Goal: Task Accomplishment & Management: Manage account settings

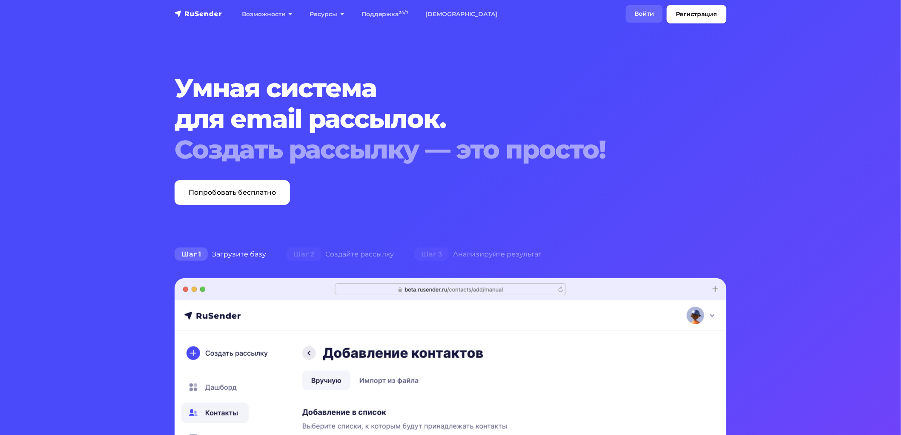
click at [639, 14] on link "Войти" at bounding box center [644, 13] width 37 height 17
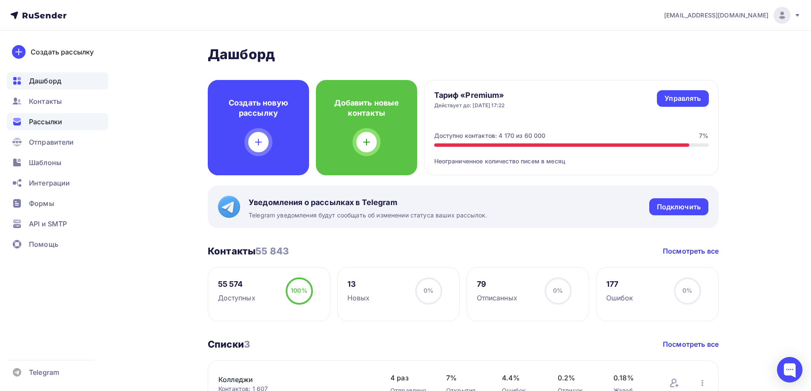
click at [52, 120] on span "Рассылки" at bounding box center [45, 122] width 33 height 10
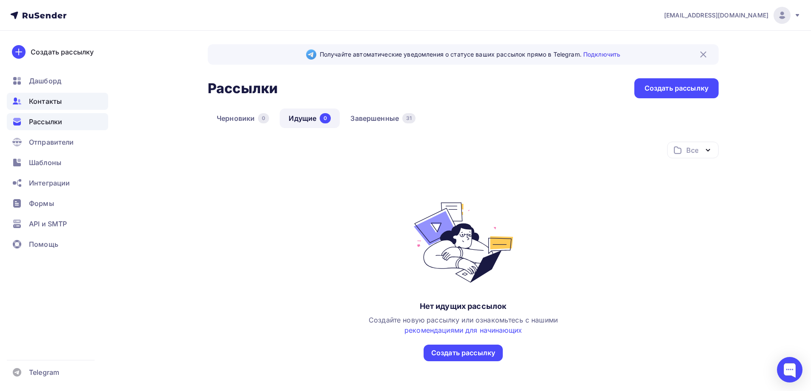
click at [57, 107] on div "Контакты" at bounding box center [57, 101] width 101 height 17
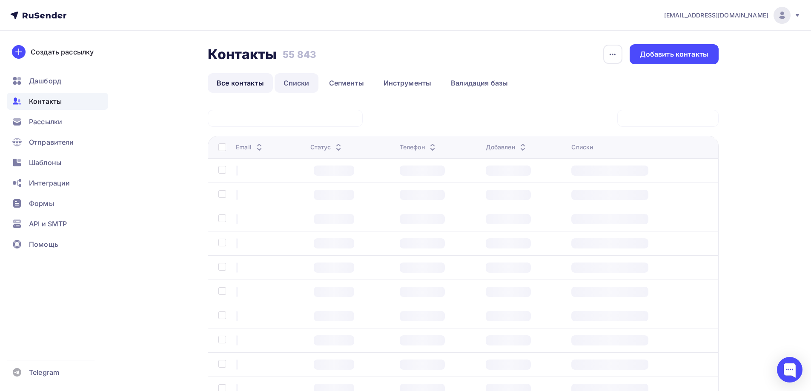
click at [307, 82] on link "Списки" at bounding box center [297, 83] width 44 height 20
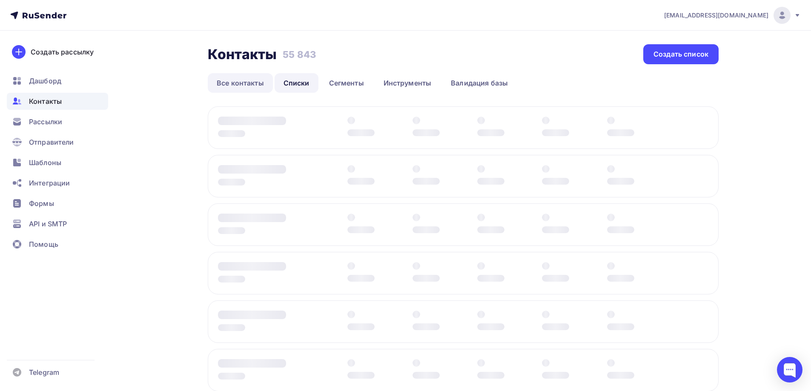
click at [227, 87] on link "Все контакты" at bounding box center [240, 83] width 65 height 20
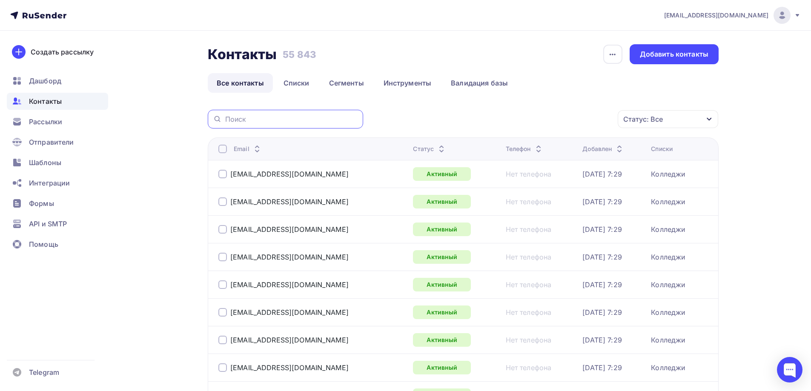
click at [260, 117] on input "text" at bounding box center [291, 119] width 133 height 9
paste input "sosch-psihurey@yandex.ru"
type input "sosch-psihurey@yandex.ru"
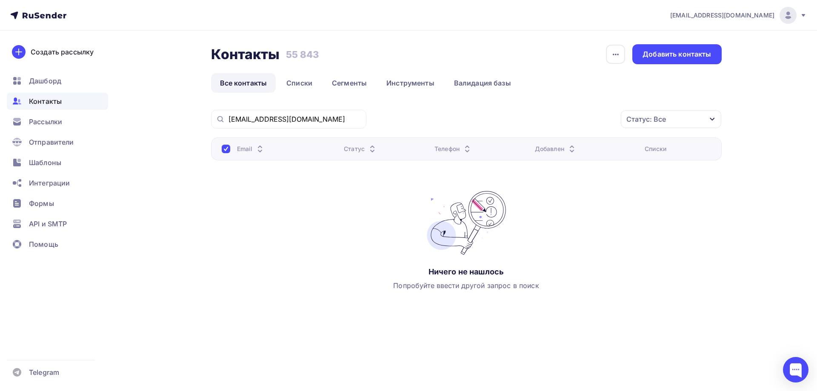
click at [708, 117] on div "Статус: Все" at bounding box center [671, 119] width 100 height 18
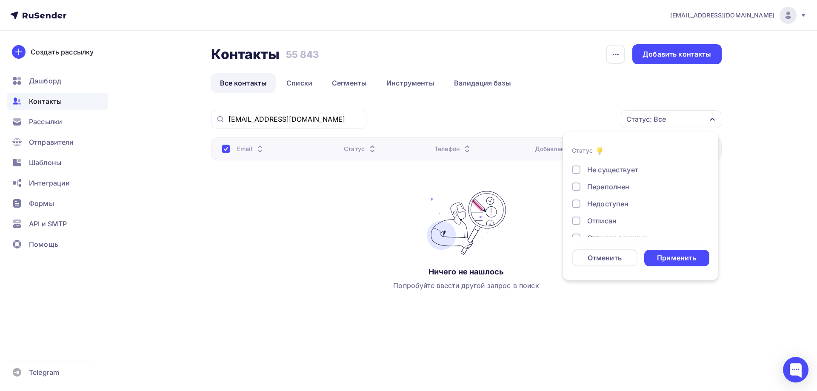
scroll to position [62, 0]
click at [348, 260] on div "Email Статус Телефон Добавлен Списки Ничего не нашлось Попробуйте ввести другой…" at bounding box center [466, 222] width 511 height 170
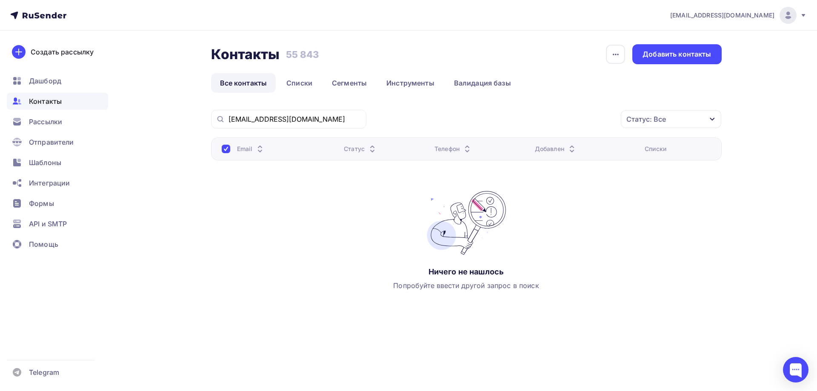
click at [275, 298] on div "Email Статус Телефон Добавлен Списки Ничего не нашлось Попробуйте ввести другой…" at bounding box center [466, 222] width 511 height 170
click at [338, 123] on input "sosch-psihurey@yandex.ru" at bounding box center [295, 119] width 133 height 9
